Goal: Understand process/instructions: Learn how to perform a task or action

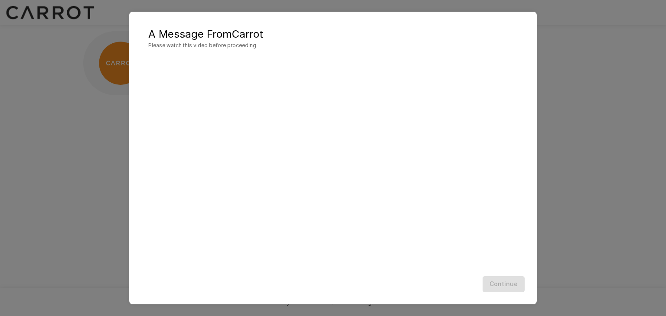
click at [498, 286] on div "Continue" at bounding box center [333, 284] width 390 height 23
click at [498, 56] on h2 "A Message From Carrot Please watch this video before proceeding" at bounding box center [333, 38] width 390 height 36
click at [598, 151] on div "A Message From Carrot Please watch this video before proceeding Continue" at bounding box center [333, 158] width 666 height 316
drag, startPoint x: 33, startPoint y: 177, endPoint x: 29, endPoint y: 182, distance: 5.7
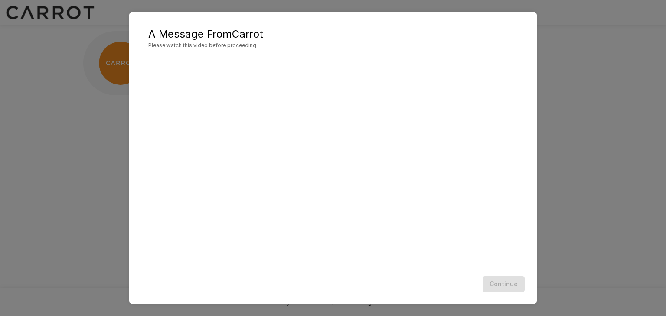
click at [29, 182] on div "A Message From Carrot Please watch this video before proceeding Continue" at bounding box center [333, 158] width 666 height 316
